Goal: Answer question/provide support

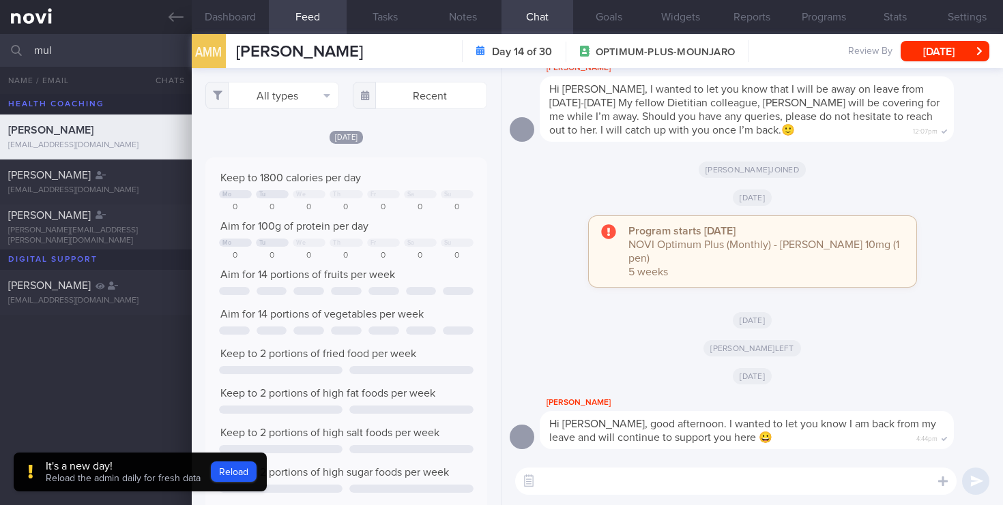
select select "8"
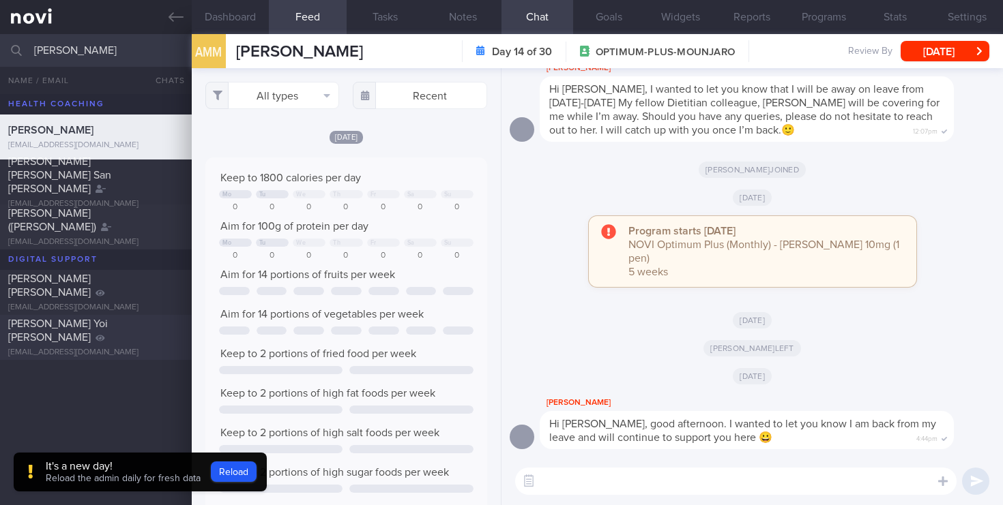
type input "[PERSON_NAME]"
click at [145, 348] on div "[EMAIL_ADDRESS][DOMAIN_NAME]" at bounding box center [95, 353] width 175 height 10
select select "7"
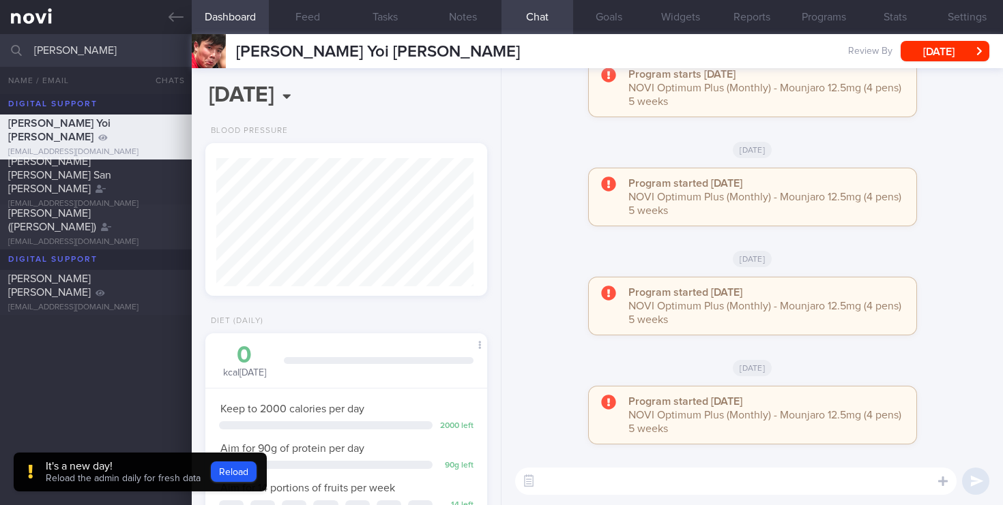
scroll to position [128, 257]
click at [943, 482] on icon at bounding box center [943, 482] width 10 height 10
click at [956, 444] on button "button" at bounding box center [958, 440] width 27 height 27
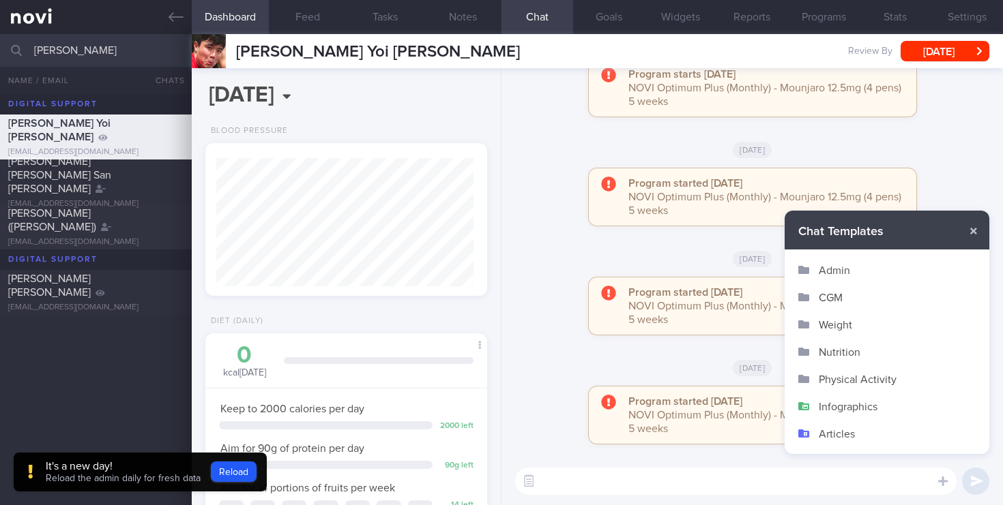
click at [825, 407] on button "Infographics" at bounding box center [886, 406] width 205 height 27
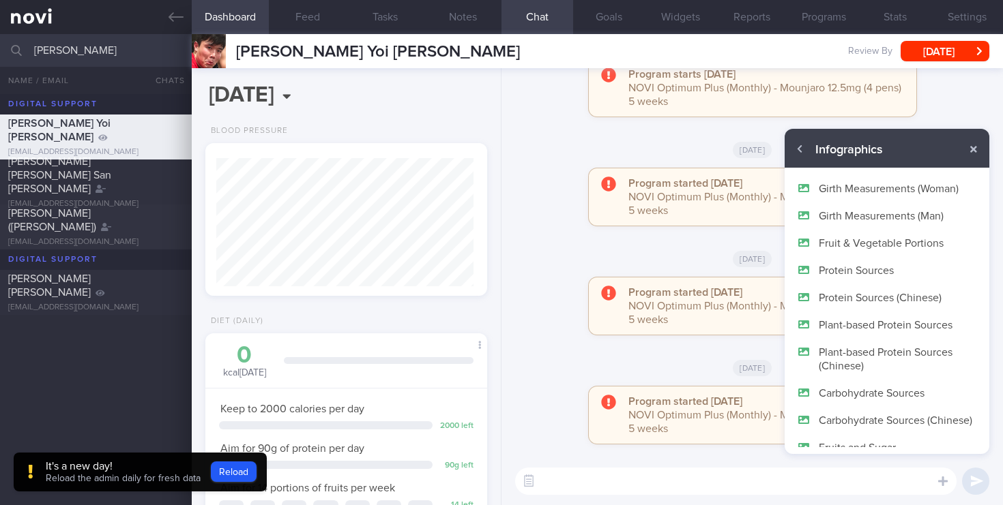
click at [884, 265] on button "Protein Sources" at bounding box center [886, 269] width 205 height 27
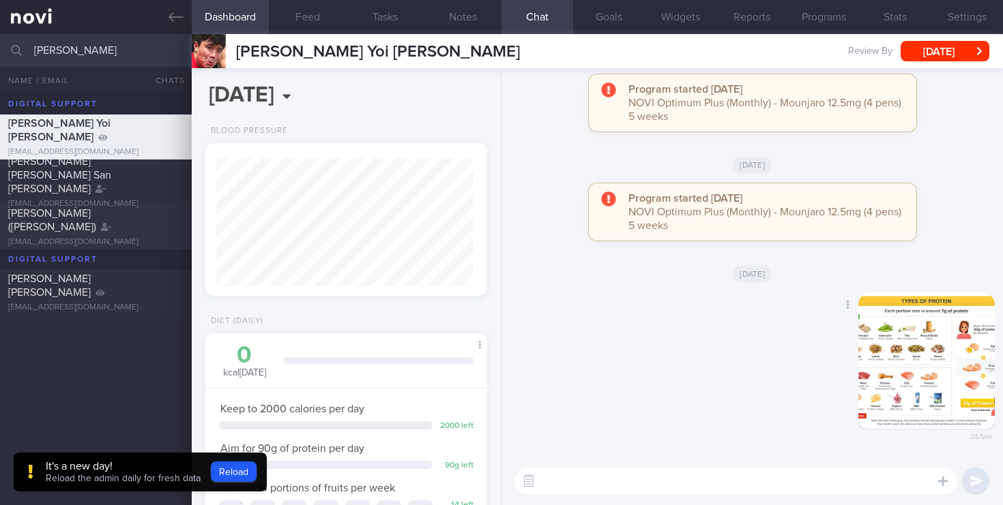
click at [907, 337] on button "button" at bounding box center [926, 361] width 136 height 136
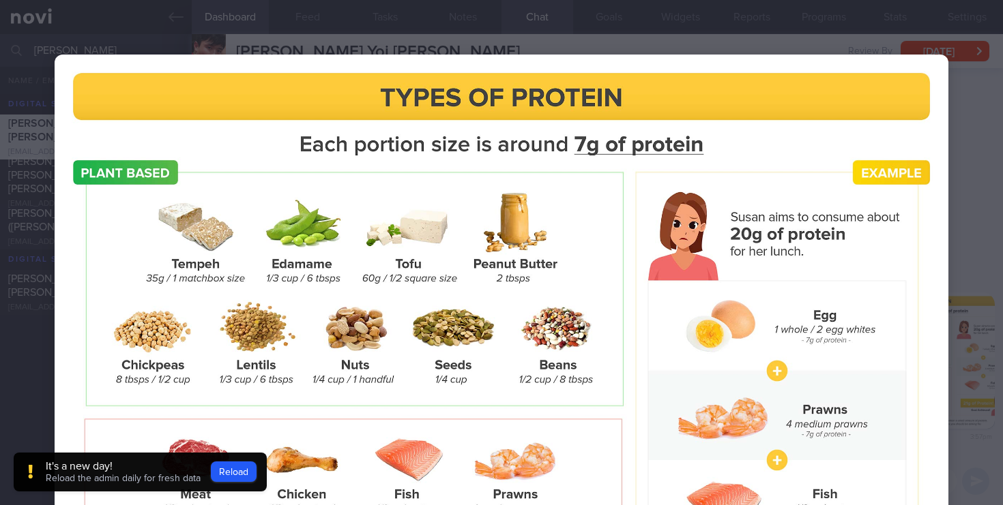
scroll to position [49, 0]
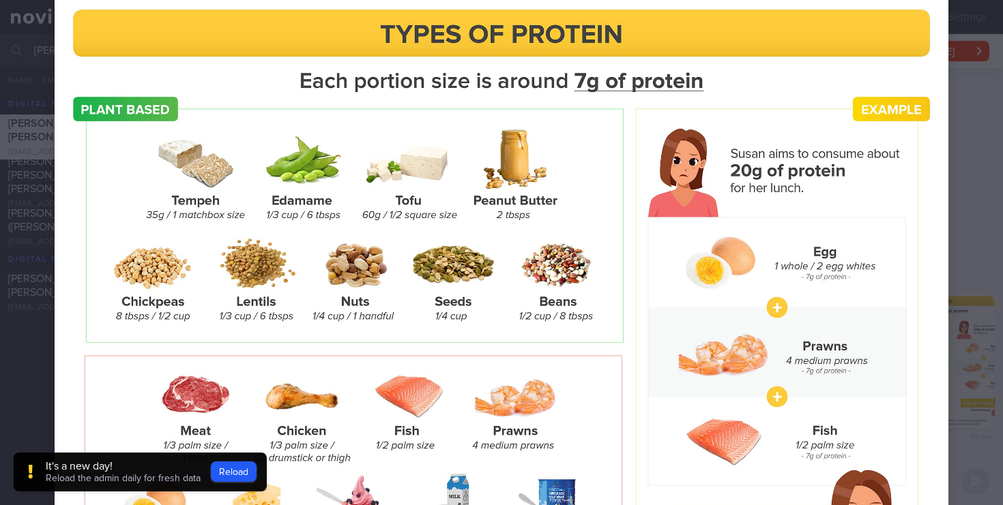
click at [965, 136] on div at bounding box center [501, 322] width 1003 height 770
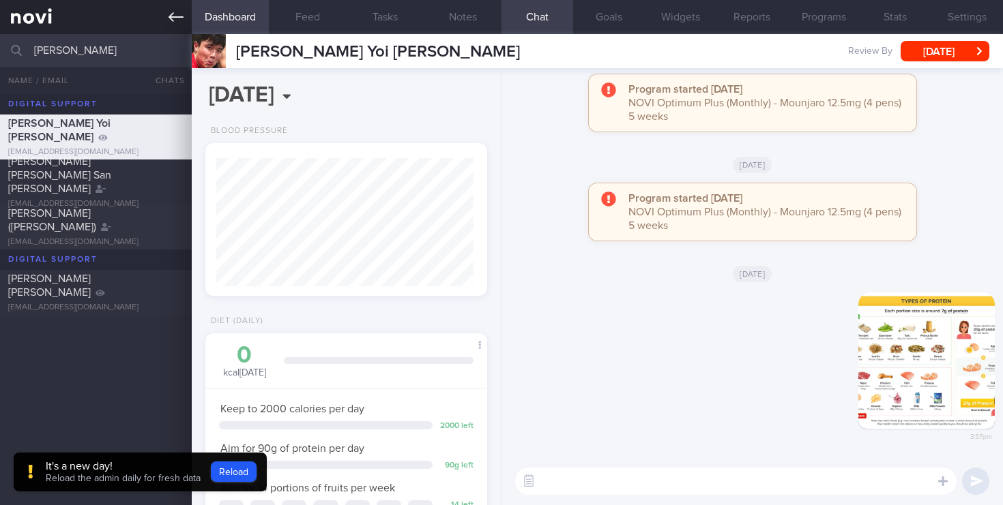
click at [50, 15] on link at bounding box center [96, 17] width 192 height 34
